Goal: Find specific page/section: Find specific page/section

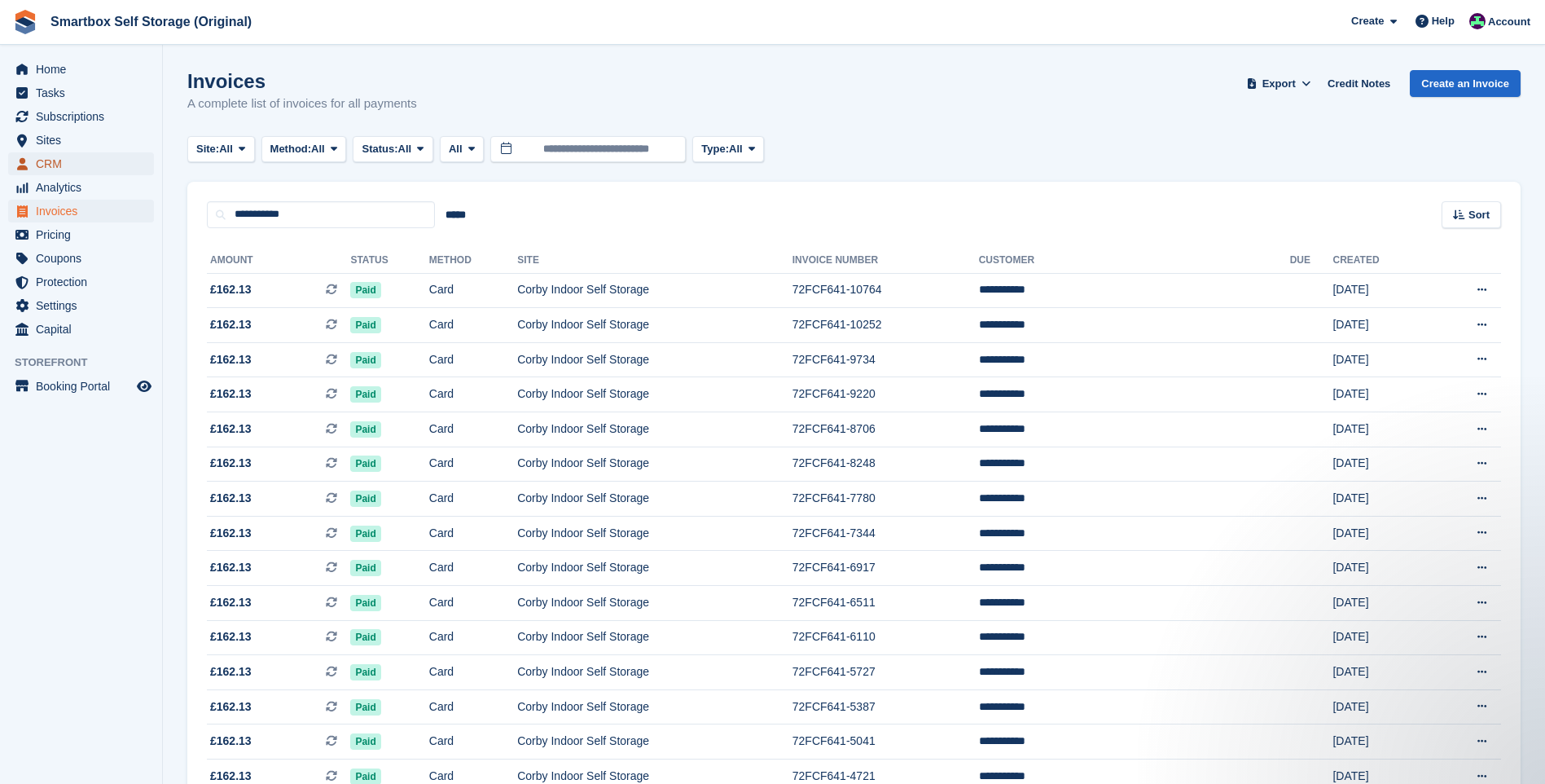
click at [81, 167] on span "CRM" at bounding box center [84, 164] width 98 height 22
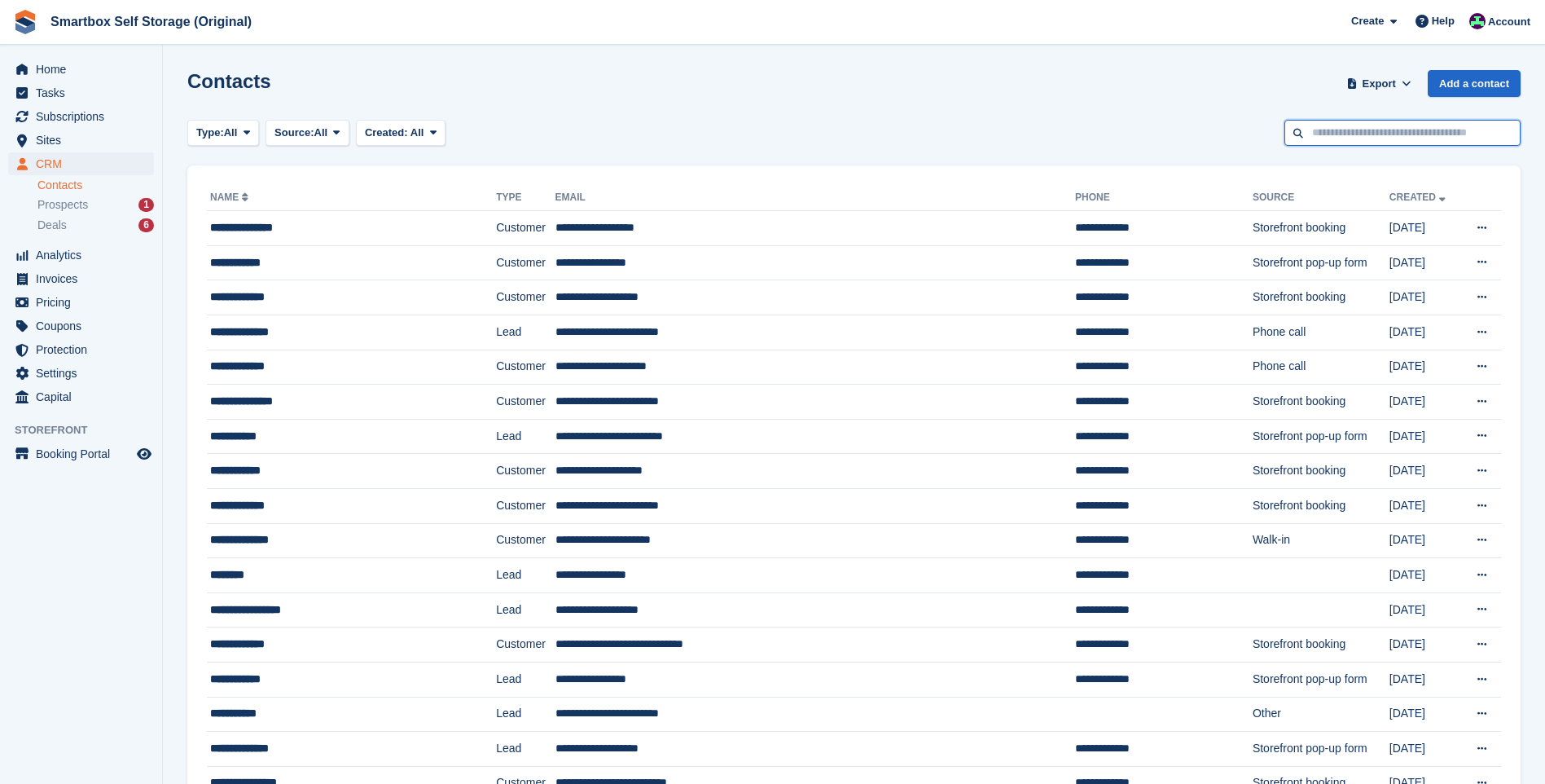
click at [1325, 132] on input "text" at bounding box center [1403, 133] width 237 height 27
type input "**********"
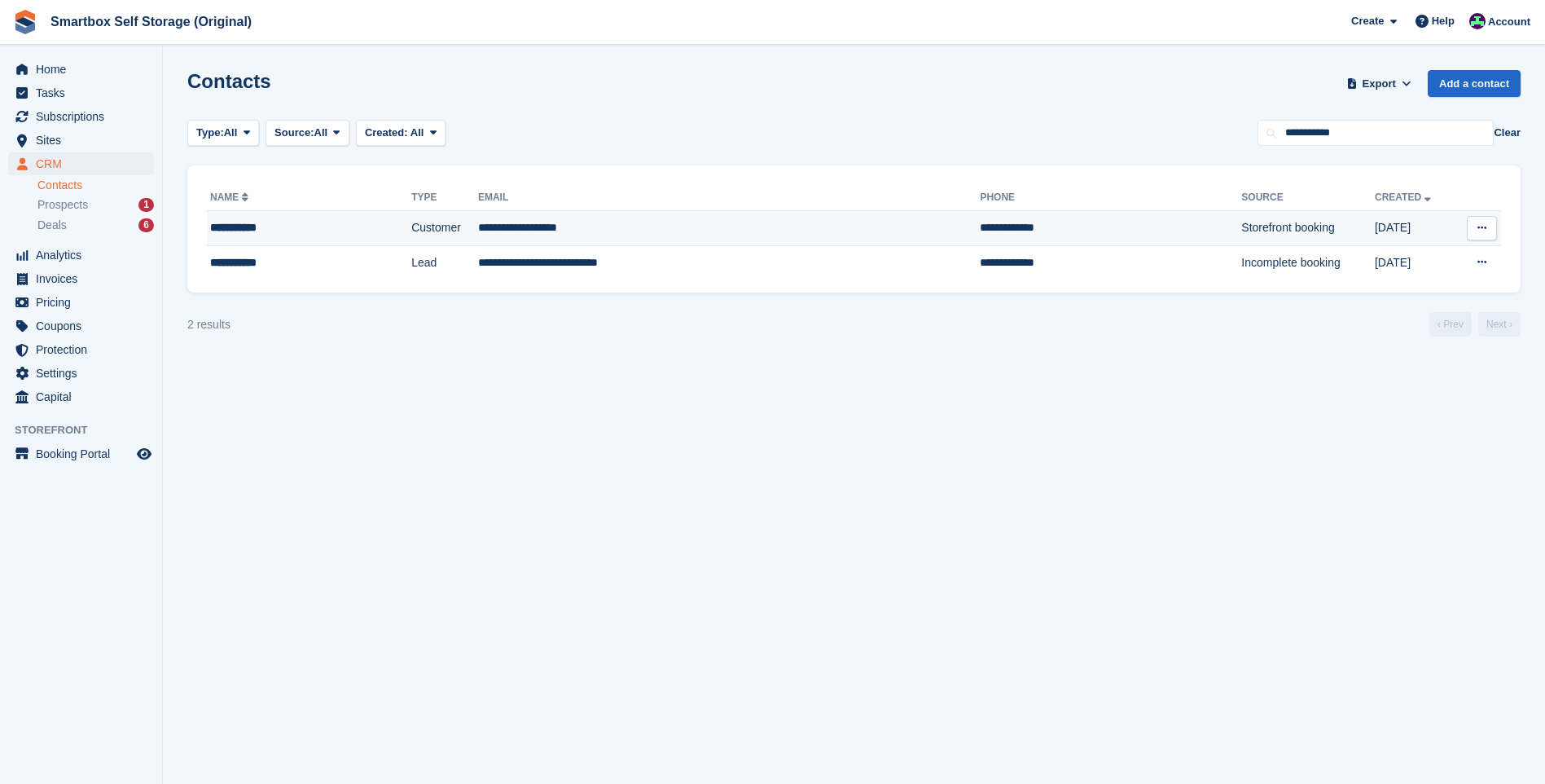
click at [470, 217] on td "Customer" at bounding box center [445, 229] width 67 height 35
